Goal: Information Seeking & Learning: Learn about a topic

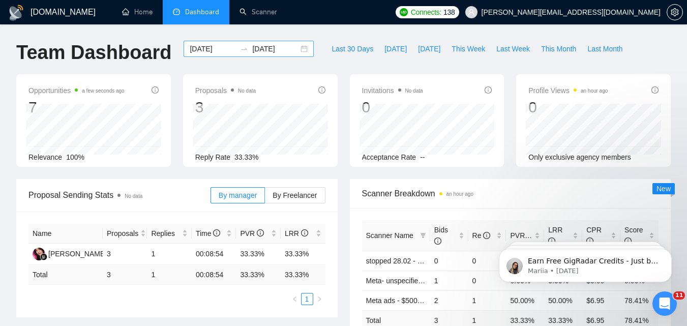
click at [220, 53] on input "[DATE]" at bounding box center [213, 48] width 46 height 11
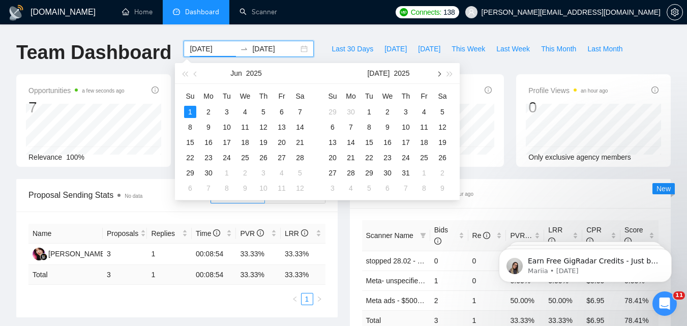
click at [440, 78] on button "button" at bounding box center [438, 73] width 11 height 20
type input "[DATE]"
click at [423, 128] on div "8" at bounding box center [424, 127] width 12 height 12
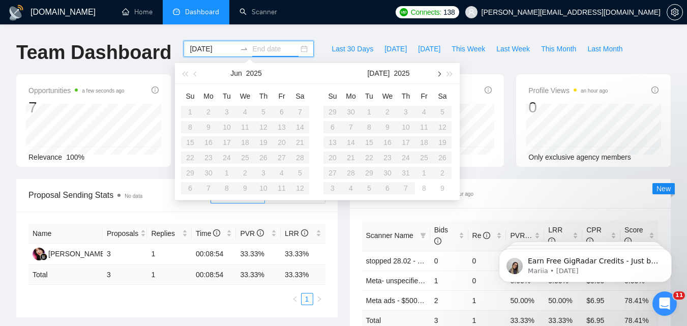
click at [440, 80] on button "button" at bounding box center [438, 73] width 11 height 20
type input "[DATE]"
click at [408, 138] on div "14" at bounding box center [406, 142] width 12 height 12
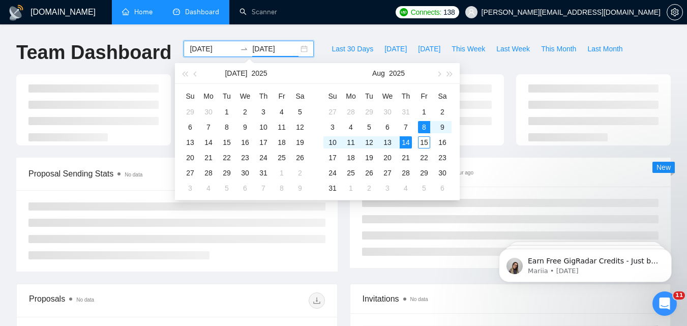
type input "[DATE]"
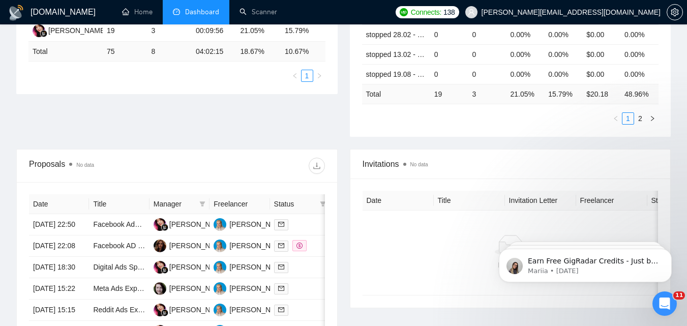
scroll to position [356, 0]
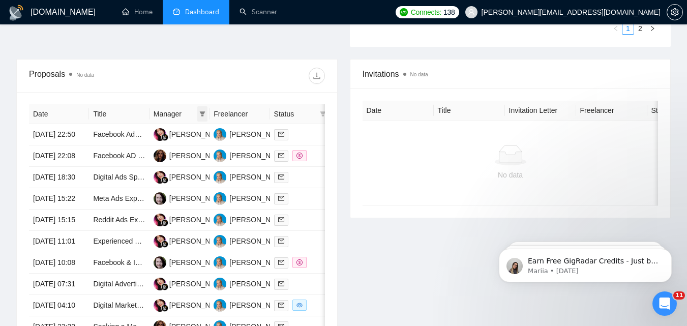
click at [205, 116] on icon "filter" at bounding box center [202, 114] width 6 height 6
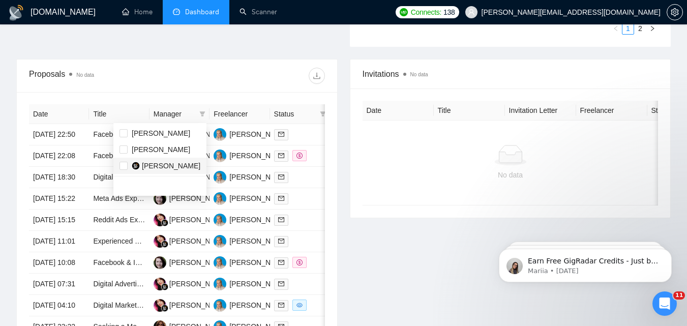
click at [119, 164] on li "[PERSON_NAME]" at bounding box center [159, 166] width 93 height 16
checkbox input "true"
click at [193, 98] on div "Date Title Manager Freelancer Status [DATE] 22:50 Facebook Ads MASTER needed [P…" at bounding box center [177, 231] width 320 height 278
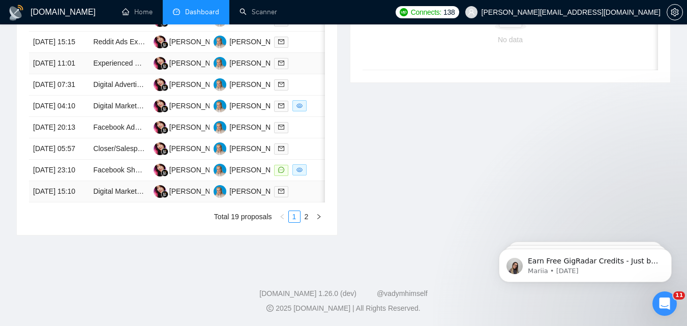
scroll to position [508, 0]
click at [307, 222] on link "2" at bounding box center [306, 216] width 11 height 11
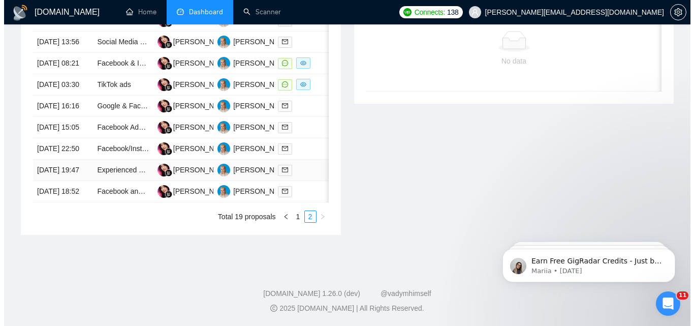
scroll to position [513, 0]
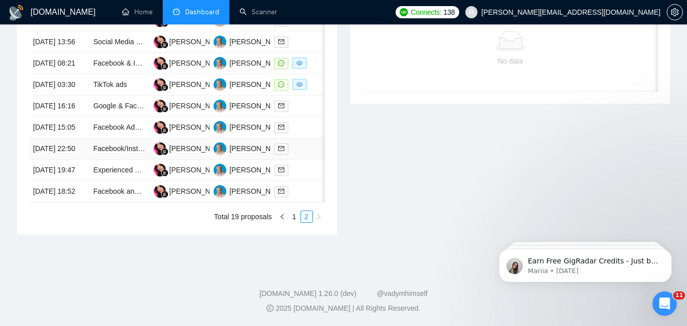
click at [304, 155] on div at bounding box center [300, 149] width 52 height 12
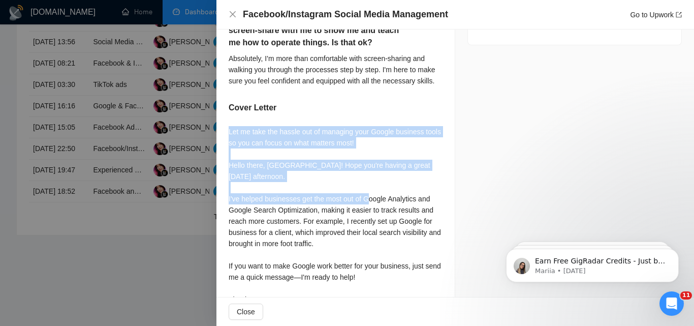
scroll to position [741, 0]
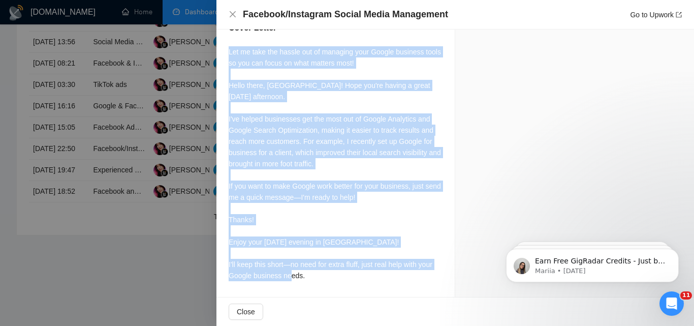
drag, startPoint x: 228, startPoint y: 127, endPoint x: 385, endPoint y: 281, distance: 220.7
copy div "Let me take the hassle out of managing your Google business tools so you can fo…"
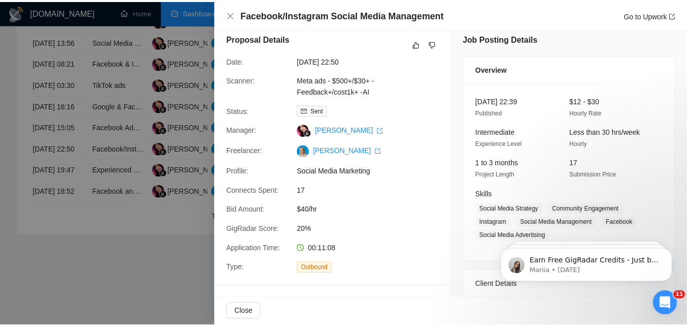
scroll to position [0, 0]
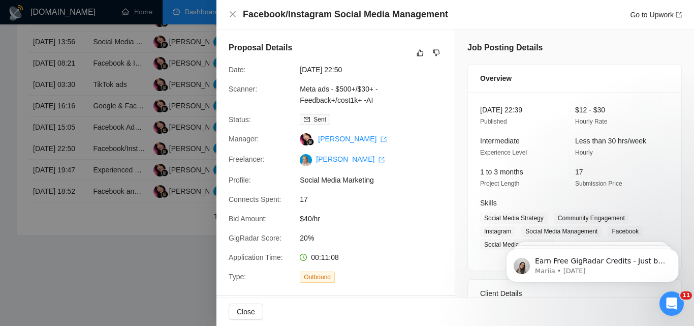
click at [137, 144] on div at bounding box center [347, 163] width 694 height 326
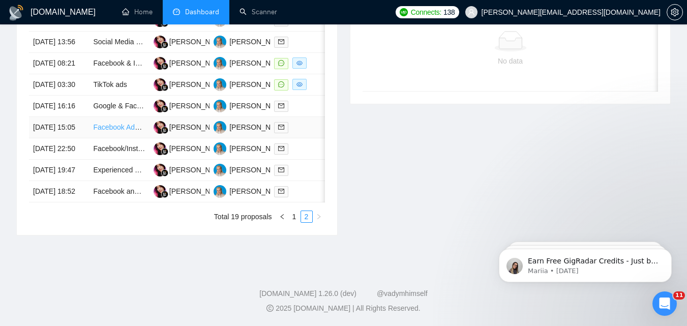
click at [114, 131] on link "Facebook Ads Specialist for Estate Planning Workshops" at bounding box center [181, 127] width 177 height 8
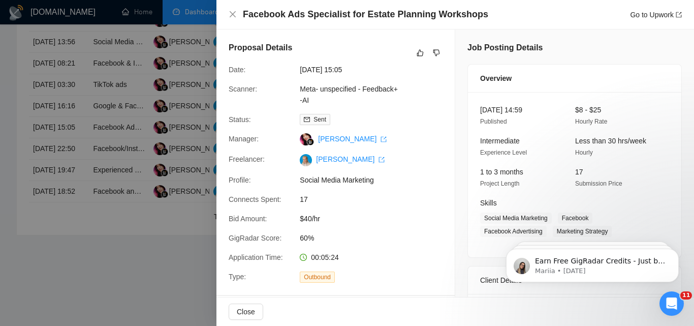
click at [138, 183] on div at bounding box center [347, 163] width 694 height 326
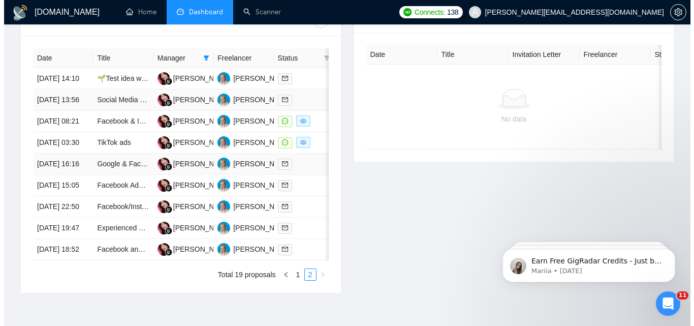
scroll to position [361, 0]
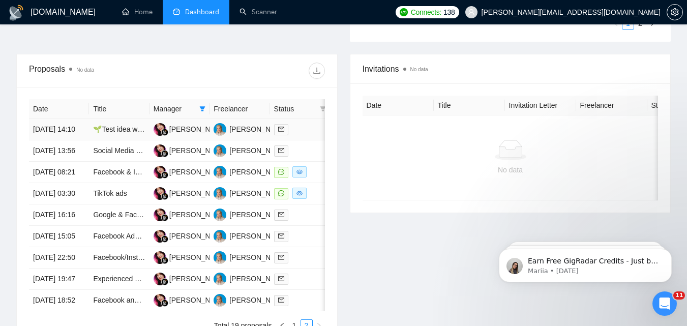
click at [312, 140] on td at bounding box center [300, 129] width 60 height 21
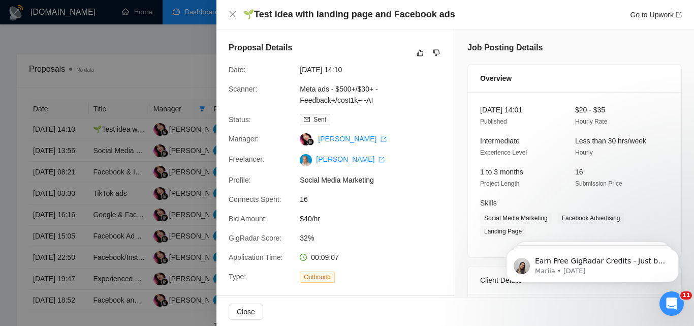
click at [143, 169] on div at bounding box center [347, 163] width 694 height 326
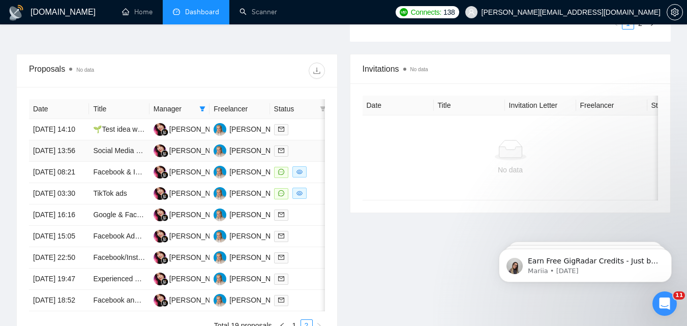
click at [297, 157] on div at bounding box center [300, 151] width 52 height 12
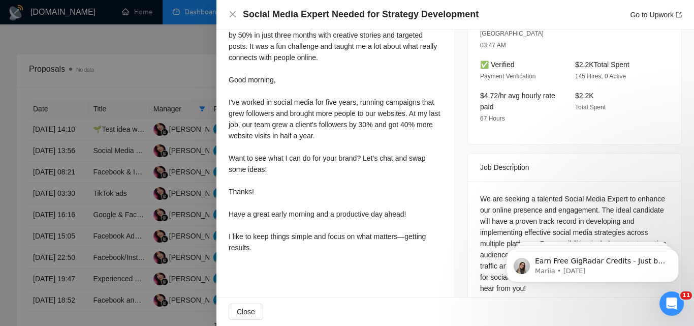
scroll to position [213, 0]
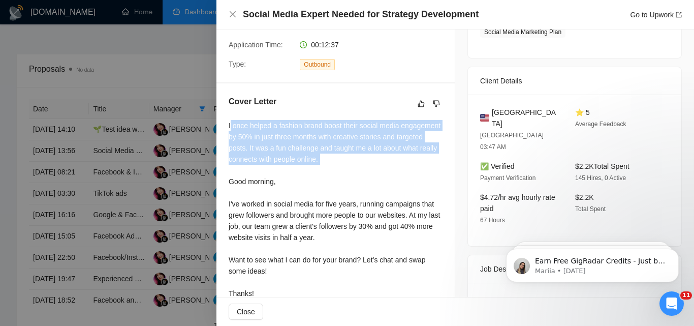
drag, startPoint x: 230, startPoint y: 123, endPoint x: 274, endPoint y: 170, distance: 64.7
click at [286, 174] on div "I once helped a fashion brand boost their social media engagement by 50% in jus…" at bounding box center [336, 237] width 214 height 235
click at [273, 170] on div "I once helped a fashion brand boost their social media engagement by 50% in jus…" at bounding box center [336, 237] width 214 height 235
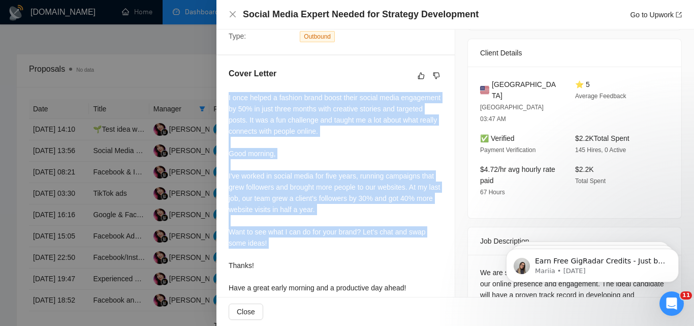
scroll to position [314, 0]
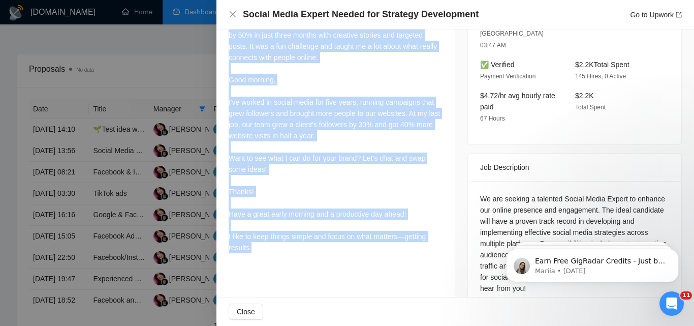
drag, startPoint x: 227, startPoint y: 123, endPoint x: 337, endPoint y: 251, distance: 169.1
click at [337, 251] on div "Cover Letter I once helped a fashion brand boost their social media engagement …" at bounding box center [336, 126] width 238 height 288
copy div "I once helped a fashion brand boost their social media engagement by 50% in jus…"
click at [322, 152] on div "I once helped a fashion brand boost their social media engagement by 50% in jus…" at bounding box center [336, 135] width 214 height 235
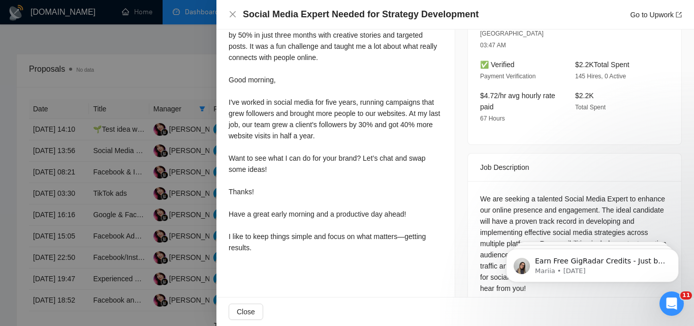
scroll to position [263, 0]
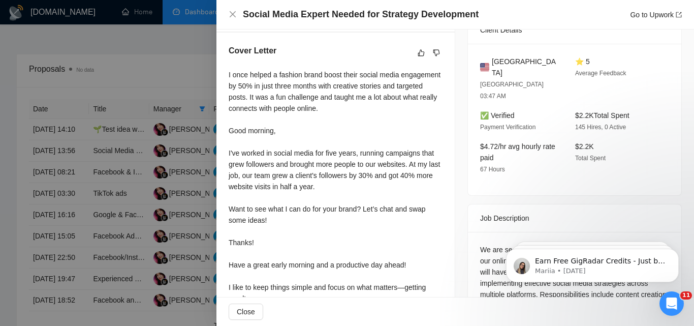
click at [193, 145] on div at bounding box center [347, 163] width 694 height 326
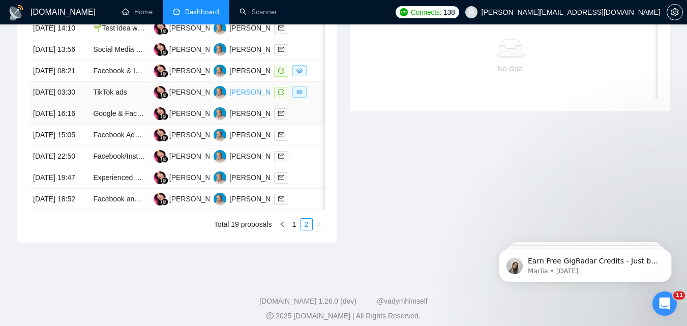
scroll to position [463, 0]
click at [318, 76] on div at bounding box center [300, 71] width 52 height 12
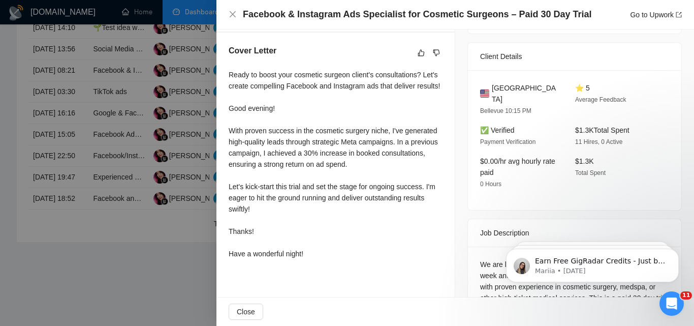
click at [122, 117] on div at bounding box center [347, 163] width 694 height 326
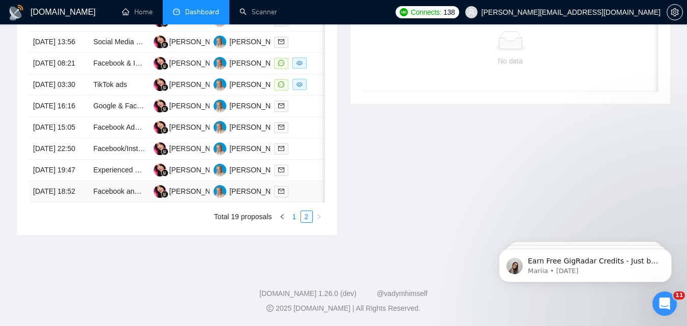
scroll to position [513, 0]
click at [295, 222] on link "1" at bounding box center [294, 216] width 11 height 11
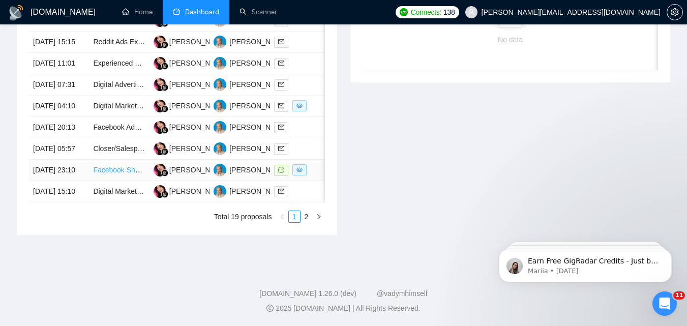
drag, startPoint x: 111, startPoint y: 235, endPoint x: 103, endPoint y: 233, distance: 9.0
drag, startPoint x: 126, startPoint y: 96, endPoint x: 115, endPoint y: 104, distance: 13.4
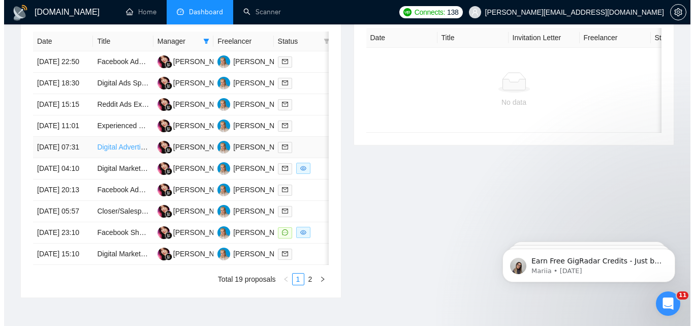
scroll to position [412, 0]
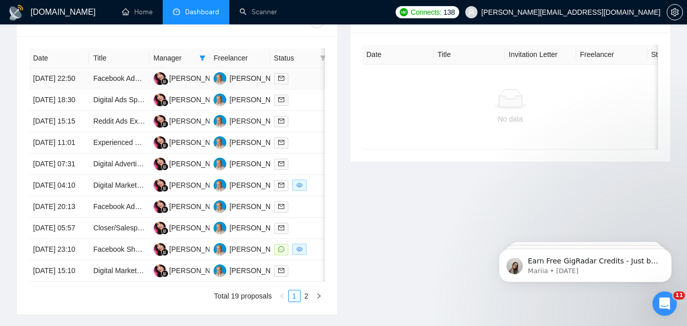
click at [303, 83] on div at bounding box center [300, 79] width 52 height 12
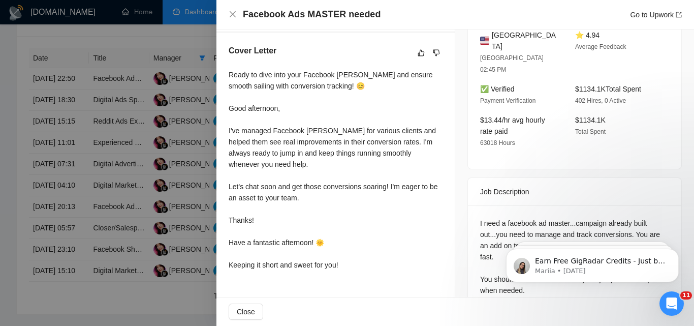
scroll to position [265, 0]
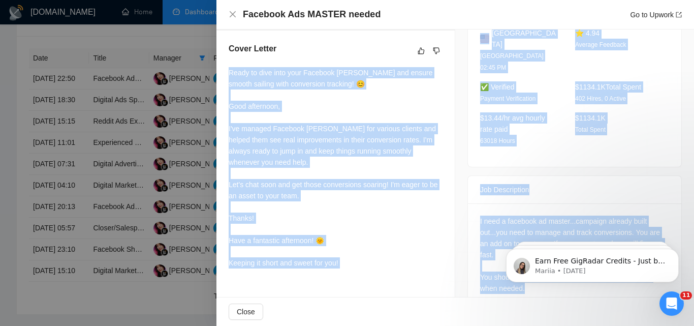
drag, startPoint x: 246, startPoint y: 82, endPoint x: 338, endPoint y: 283, distance: 221.4
click at [390, 311] on div "Facebook Ads MASTER needed Go to Upwork Proposal Details Date: [DATE] 22:50 Sca…" at bounding box center [456, 163] width 478 height 326
click at [285, 121] on div "Ready to dive into your Facebook [PERSON_NAME] and ensure smooth sailing with c…" at bounding box center [336, 167] width 214 height 201
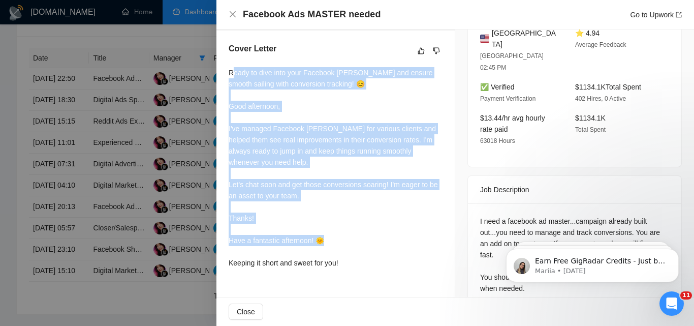
drag, startPoint x: 255, startPoint y: 85, endPoint x: 345, endPoint y: 255, distance: 192.4
click at [345, 255] on div "Ready to dive into your Facebook [PERSON_NAME] and ensure smooth sailing with c…" at bounding box center [336, 167] width 214 height 201
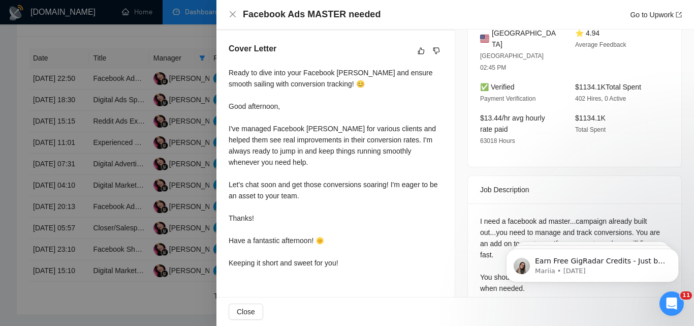
click at [348, 262] on div "Ready to dive into your Facebook [PERSON_NAME] and ensure smooth sailing with c…" at bounding box center [336, 167] width 214 height 201
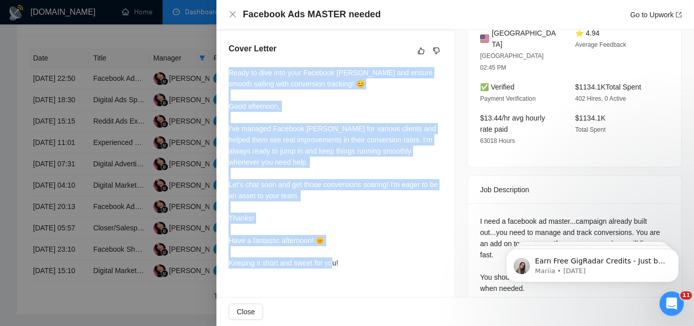
drag, startPoint x: 288, startPoint y: 239, endPoint x: 223, endPoint y: 73, distance: 178.3
click at [223, 73] on div "Cover Letter Ready to dive into your Facebook [PERSON_NAME] and ensure smooth s…" at bounding box center [336, 158] width 238 height 254
copy div "Ready to dive into your Facebook [PERSON_NAME] and ensure smooth sailing with c…"
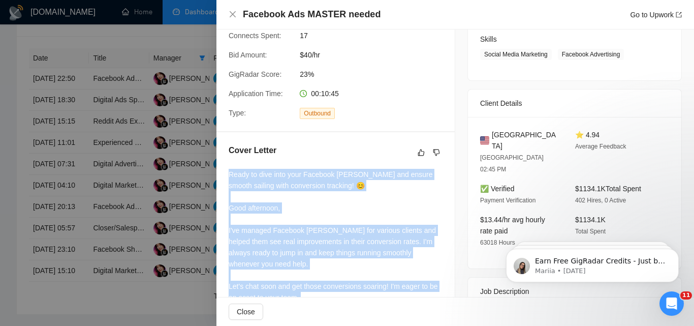
click at [418, 206] on div "Ready to dive into your Facebook [PERSON_NAME] and ensure smooth sailing with c…" at bounding box center [336, 269] width 214 height 201
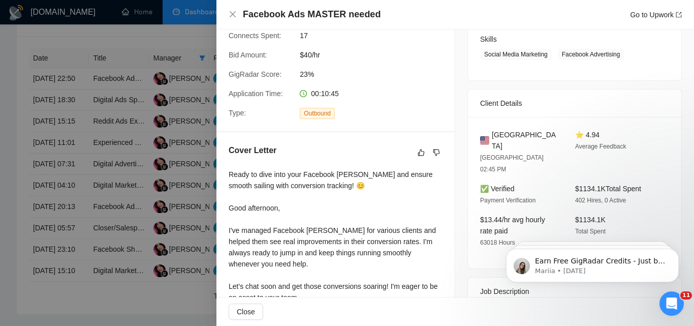
click at [168, 163] on div at bounding box center [347, 163] width 694 height 326
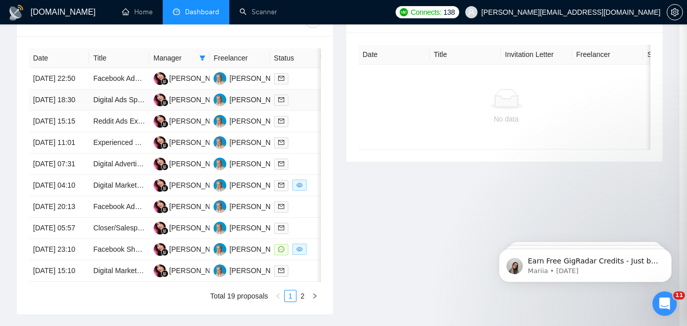
click at [308, 106] on div at bounding box center [300, 100] width 52 height 12
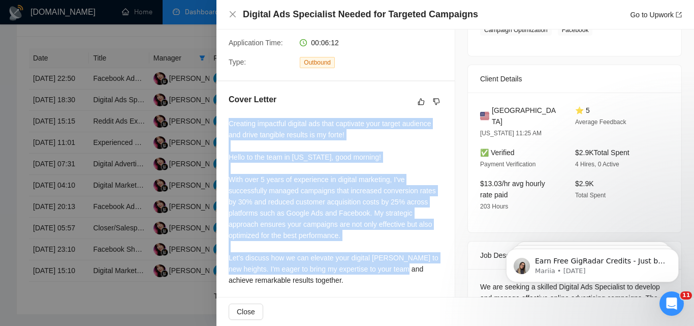
scroll to position [314, 0]
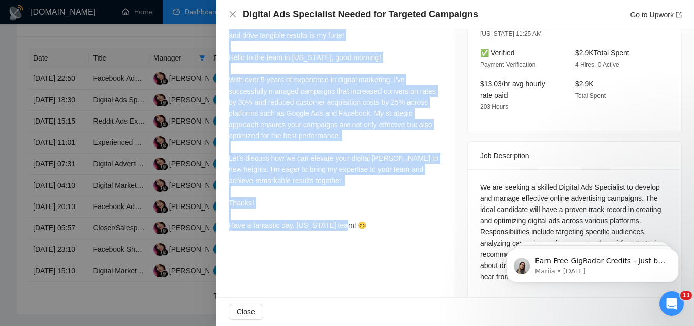
drag, startPoint x: 222, startPoint y: 120, endPoint x: 407, endPoint y: 263, distance: 233.8
click at [407, 263] on div "Proposal Details Date: [DATE] 18:30 Scanner: Meta ads - $500+/$30+ - Feedback+/…" at bounding box center [336, 13] width 239 height 596
copy div "Creating impactful digital ads that captivate your target audience and drive ta…"
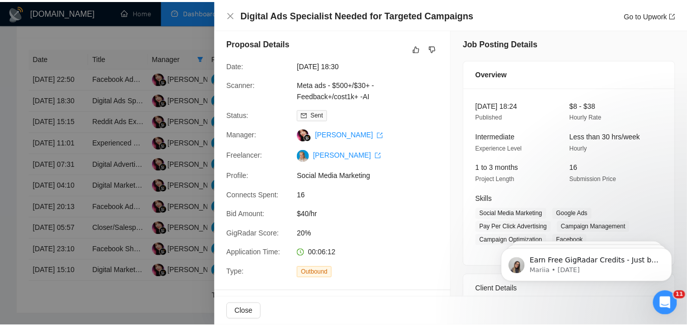
scroll to position [0, 0]
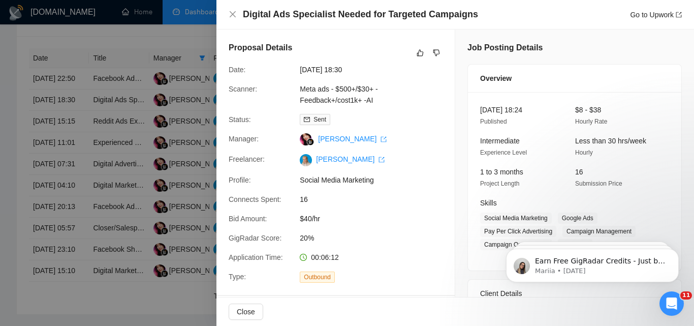
click at [122, 140] on div at bounding box center [347, 163] width 694 height 326
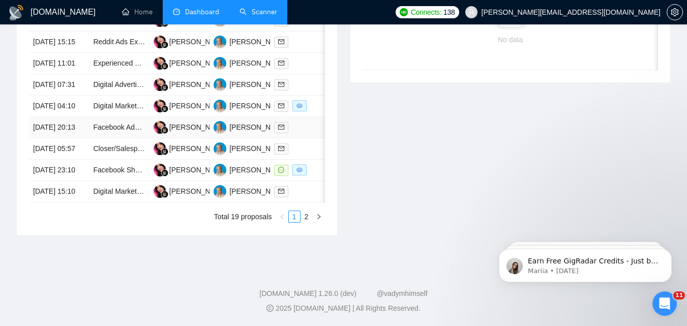
scroll to position [513, 0]
click at [319, 112] on div at bounding box center [300, 106] width 52 height 12
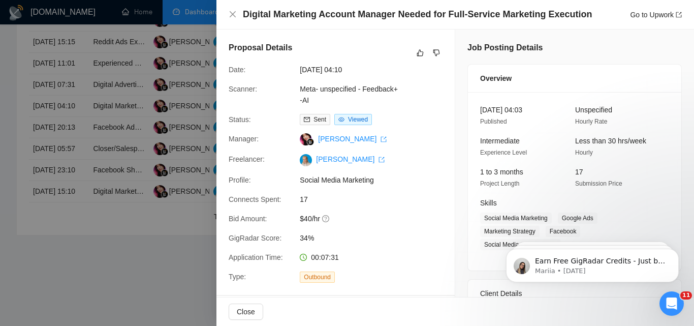
click at [188, 167] on div at bounding box center [347, 163] width 694 height 326
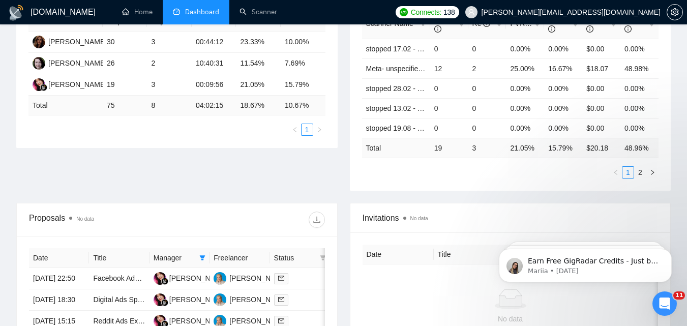
scroll to position [208, 0]
